Goal: Check status: Check status

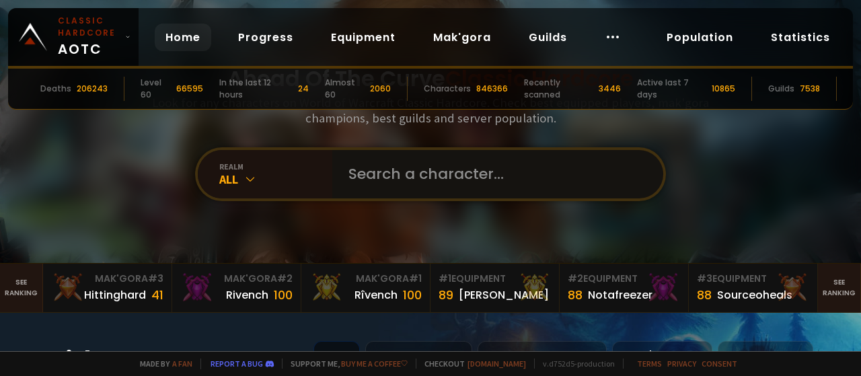
click at [384, 177] on input "text" at bounding box center [493, 174] width 307 height 48
type input "orimath"
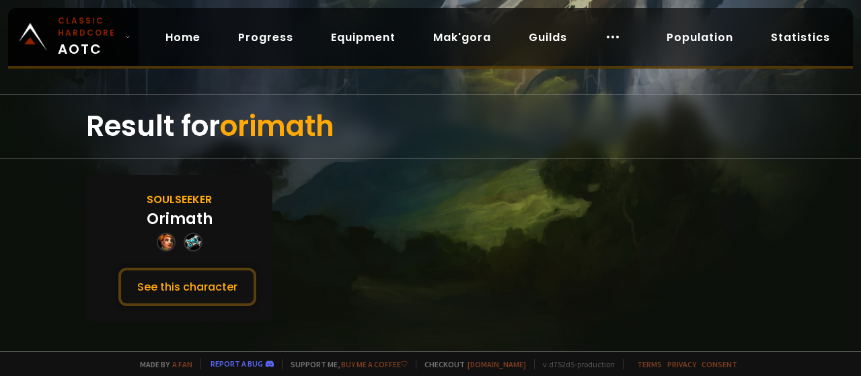
click at [182, 217] on div "Orimath" at bounding box center [180, 219] width 66 height 22
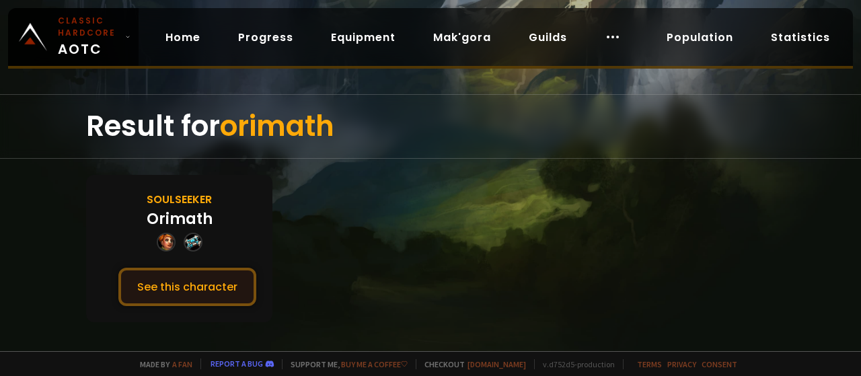
click at [180, 272] on button "See this character" at bounding box center [187, 287] width 138 height 38
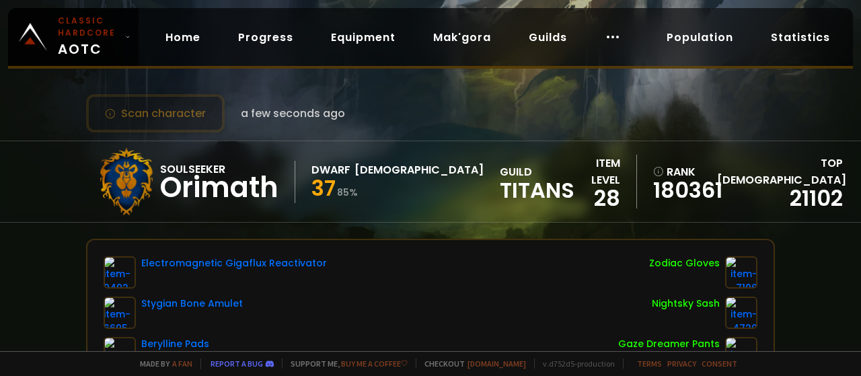
click at [500, 186] on span "Titans" at bounding box center [537, 190] width 75 height 20
